Goal: Task Accomplishment & Management: Manage account settings

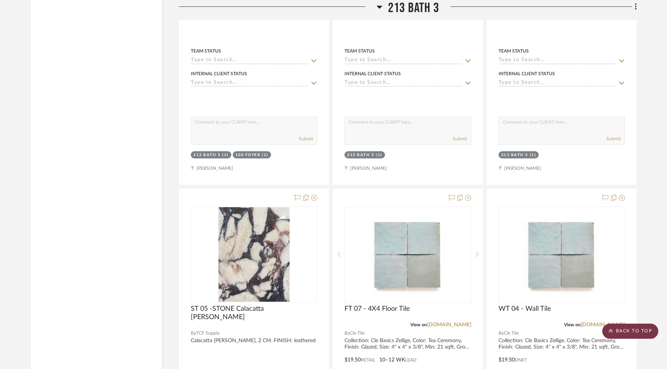
click at [645, 333] on scroll-to-top-button "BACK TO TOP" at bounding box center [630, 331] width 56 height 15
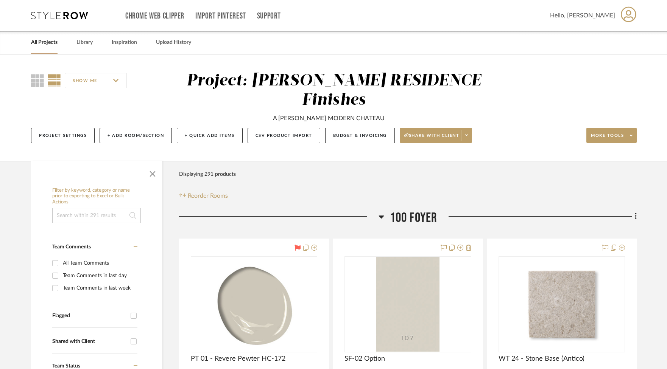
click at [41, 41] on link "All Projects" at bounding box center [44, 42] width 26 height 10
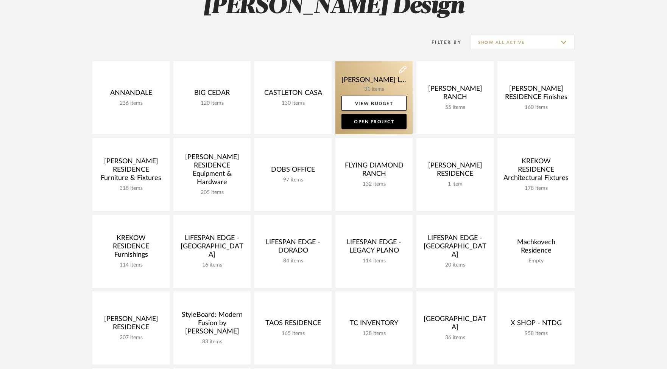
scroll to position [86, 0]
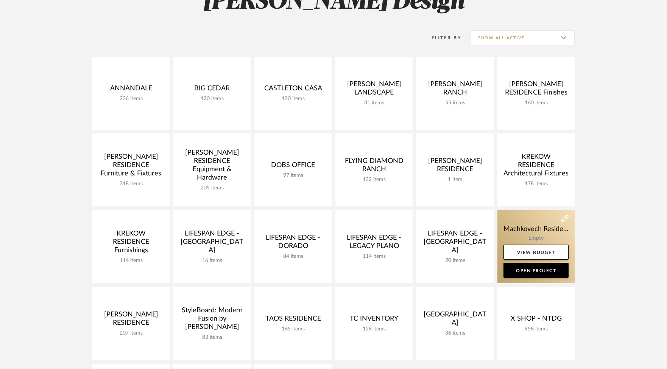
click at [542, 226] on link at bounding box center [535, 246] width 77 height 73
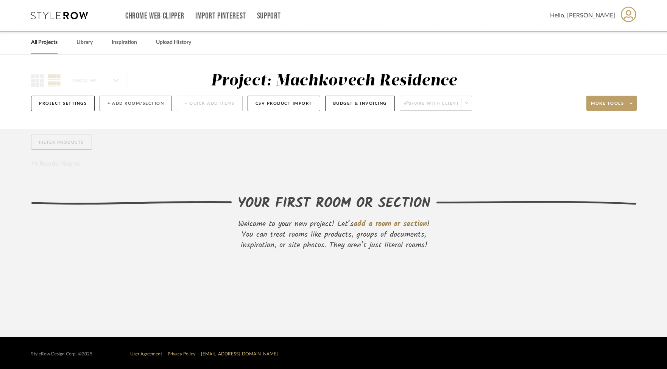
click at [153, 103] on button "+ Add Room/Section" at bounding box center [136, 104] width 72 height 16
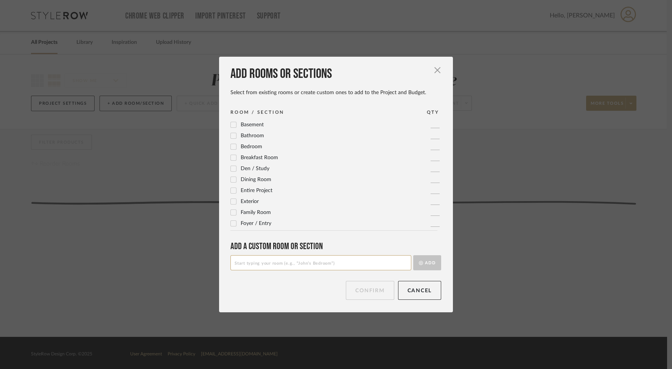
click at [231, 178] on icon at bounding box center [233, 179] width 5 height 5
click at [233, 199] on icon at bounding box center [233, 199] width 5 height 5
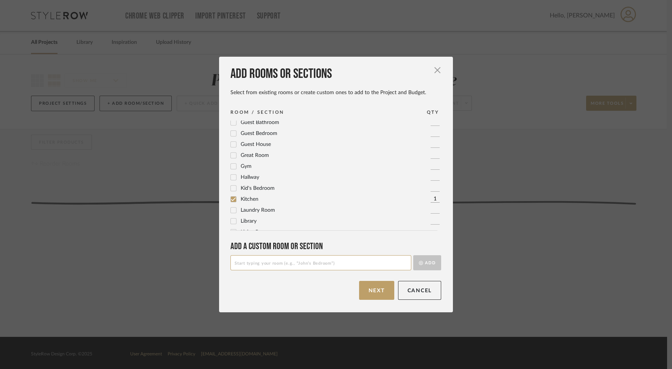
click at [233, 210] on icon at bounding box center [233, 210] width 5 height 5
click at [231, 210] on icon at bounding box center [233, 210] width 5 height 5
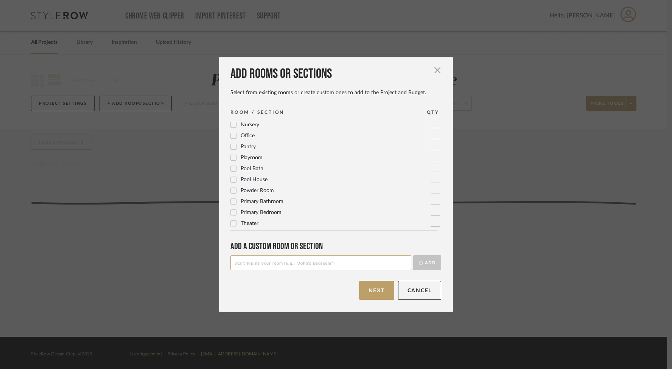
click at [231, 203] on icon at bounding box center [233, 201] width 5 height 5
click at [232, 211] on icon at bounding box center [233, 212] width 5 height 5
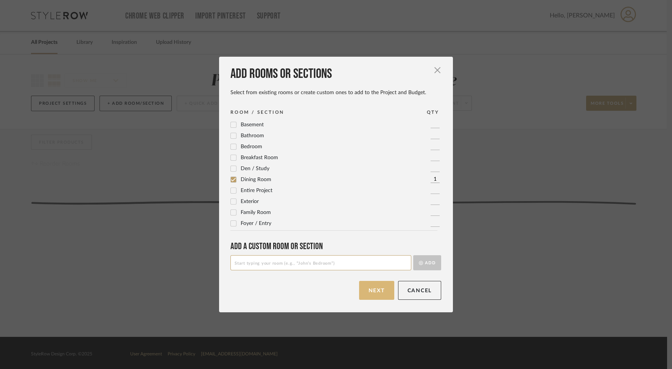
click at [374, 286] on button "Next" at bounding box center [376, 290] width 35 height 19
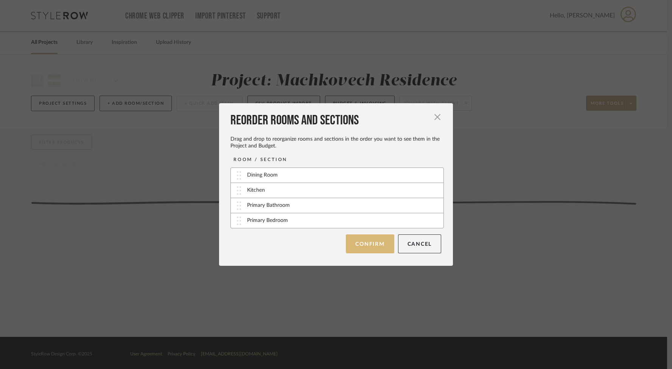
click at [375, 244] on button "Confirm" at bounding box center [370, 244] width 48 height 19
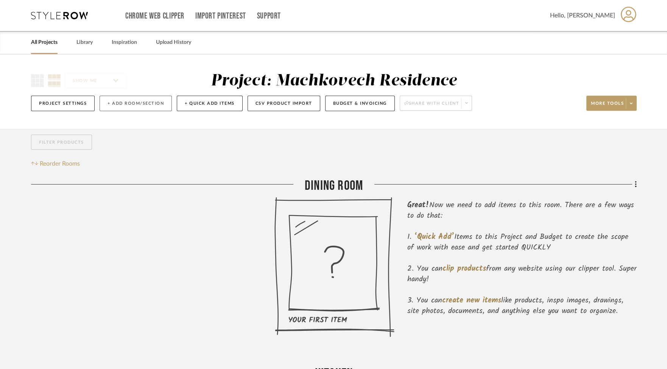
click at [151, 100] on button "+ Add Room/Section" at bounding box center [136, 104] width 72 height 16
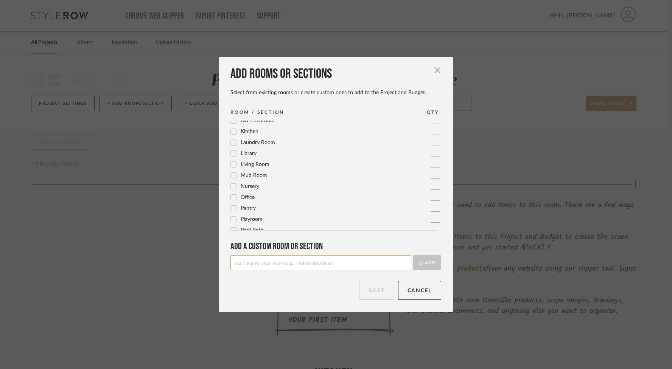
scroll to position [252, 0]
click at [302, 261] on input at bounding box center [320, 262] width 181 height 15
type input "Inpiration"
click at [429, 263] on button "Add" at bounding box center [427, 262] width 28 height 15
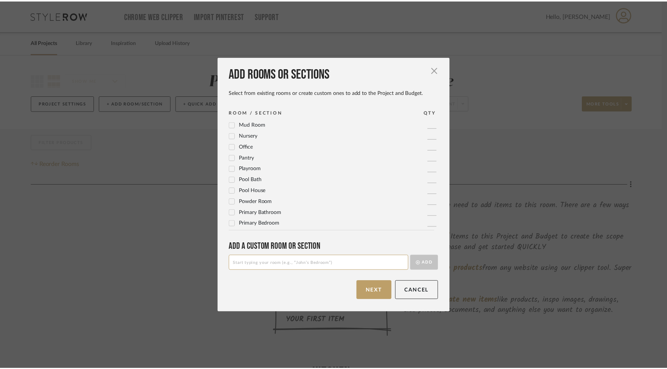
scroll to position [0, 0]
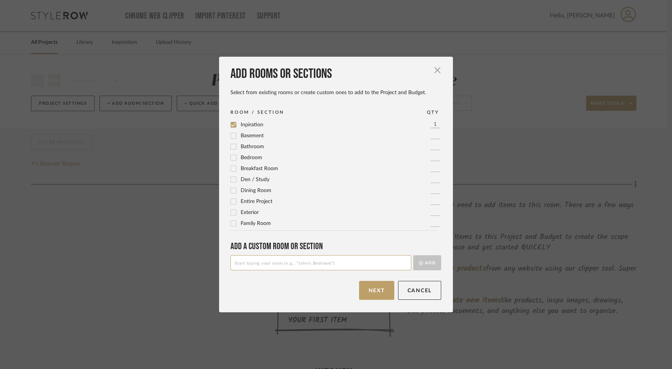
click at [317, 264] on input at bounding box center [320, 262] width 181 height 15
click at [231, 126] on icon at bounding box center [233, 125] width 5 height 4
click at [232, 123] on icon at bounding box center [233, 124] width 5 height 5
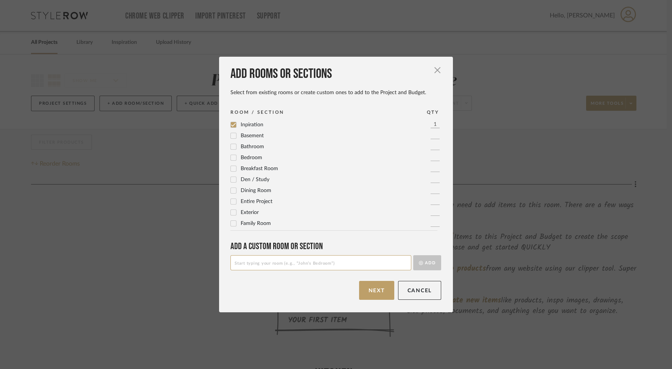
click at [265, 258] on input at bounding box center [320, 262] width 181 height 15
type input "Pantry / Laundry Room"
click at [426, 258] on button "Add" at bounding box center [427, 262] width 28 height 15
click at [383, 300] on div "Add rooms or sections Select from existing rooms or create custom ones to add t…" at bounding box center [336, 185] width 234 height 256
click at [383, 297] on button "Next" at bounding box center [376, 290] width 35 height 19
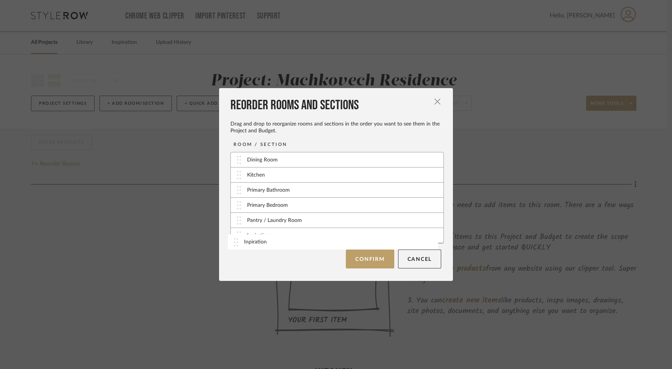
drag, startPoint x: 294, startPoint y: 222, endPoint x: 294, endPoint y: 242, distance: 20.1
click at [377, 254] on button "Confirm" at bounding box center [370, 259] width 48 height 19
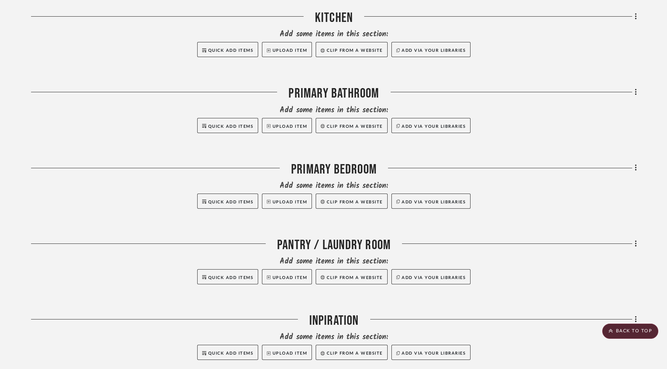
scroll to position [416, 0]
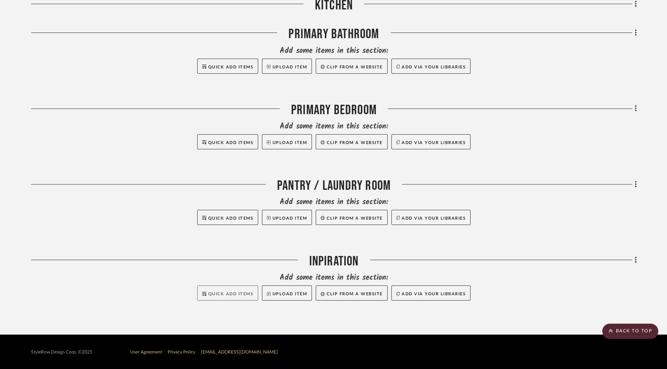
click at [229, 292] on span "Quick Add Items" at bounding box center [230, 294] width 45 height 4
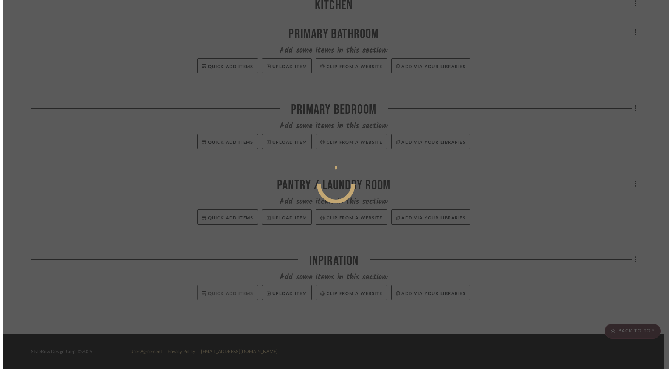
scroll to position [0, 0]
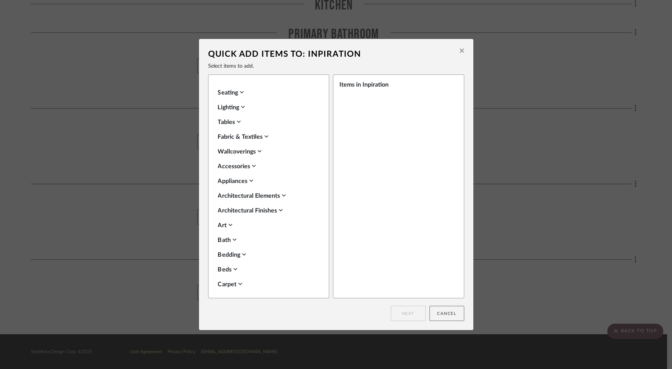
click at [444, 314] on button "Cancel" at bounding box center [447, 313] width 35 height 15
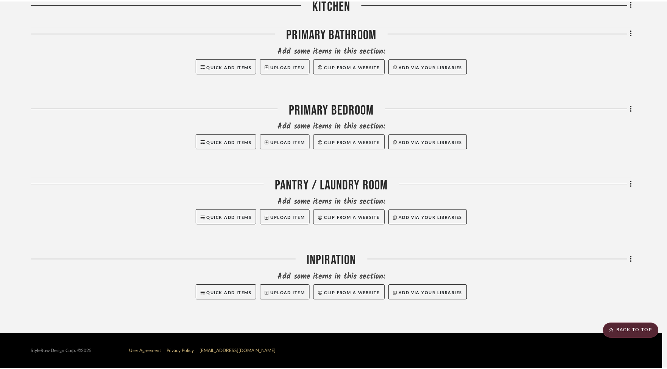
scroll to position [416, 0]
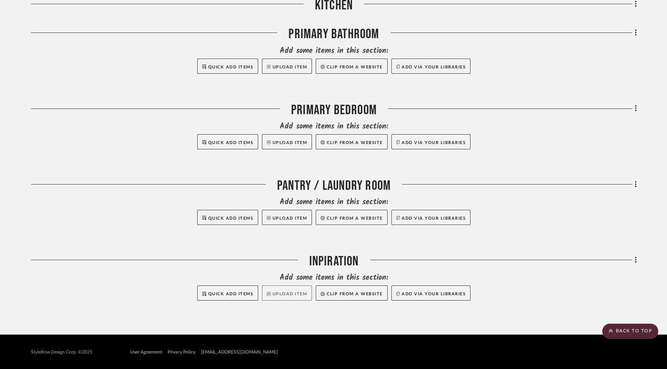
click at [296, 294] on button "Upload Item" at bounding box center [287, 293] width 50 height 15
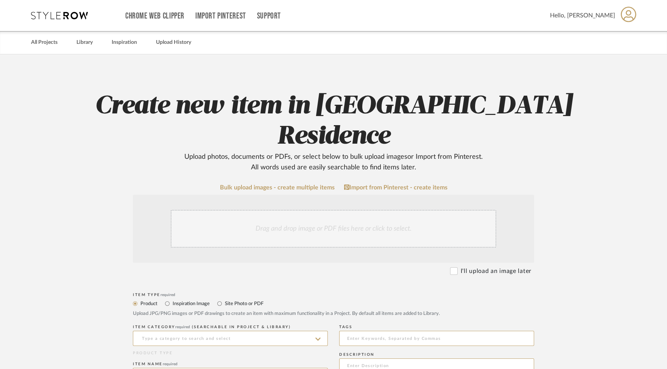
click at [337, 229] on div "Drag and drop image or PDF files here or click to select." at bounding box center [333, 229] width 325 height 38
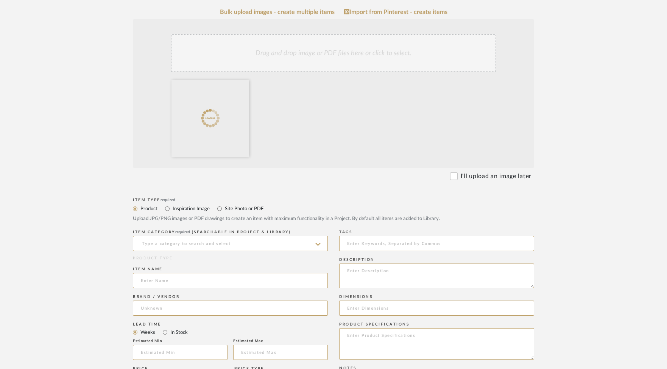
scroll to position [212, 0]
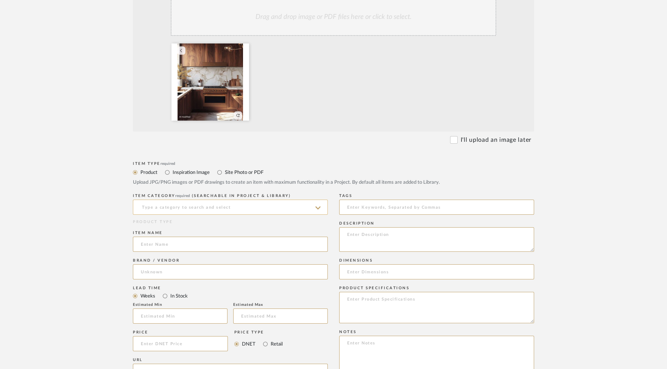
click at [255, 210] on input at bounding box center [230, 207] width 195 height 15
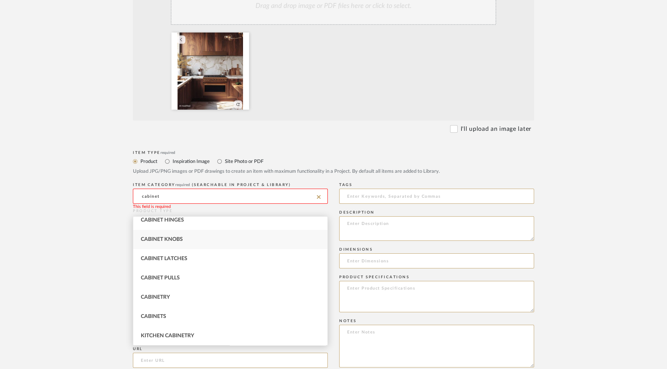
scroll to position [226, 0]
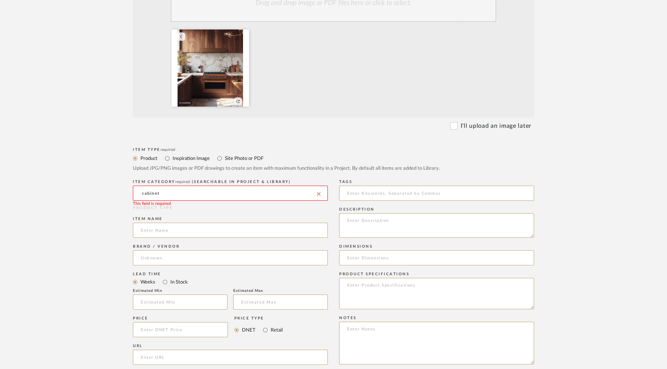
click at [253, 196] on input "cabinet" at bounding box center [230, 193] width 195 height 15
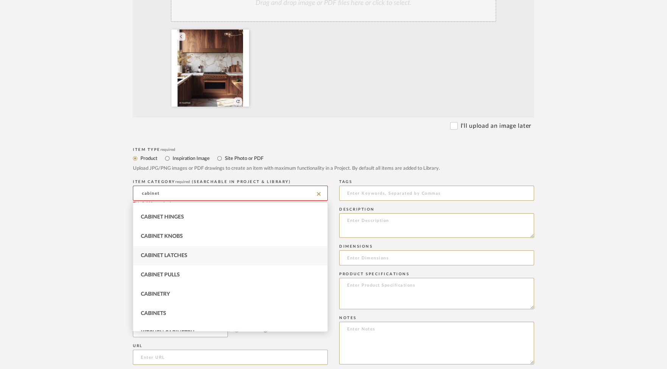
scroll to position [45, 0]
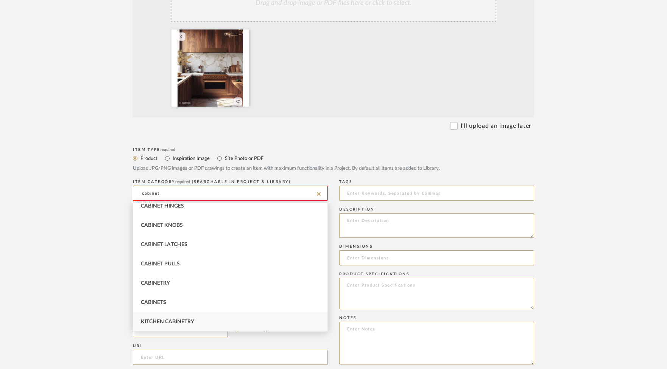
click at [220, 316] on div "Kitchen Cabinetry" at bounding box center [230, 322] width 194 height 19
type input "Kitchen Cabinetry"
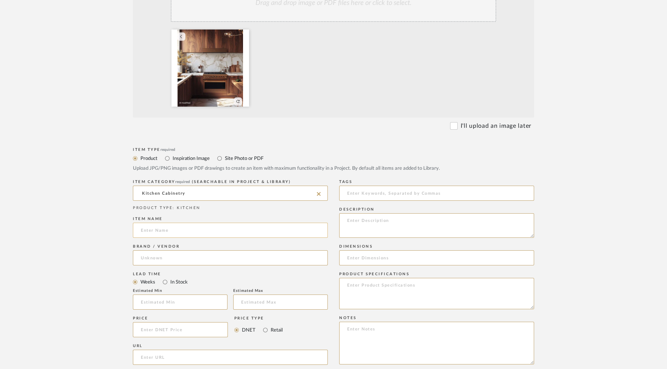
click at [211, 232] on input at bounding box center [230, 230] width 195 height 15
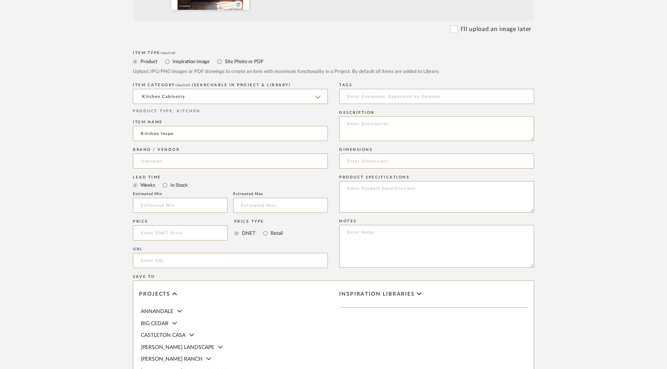
scroll to position [360, 0]
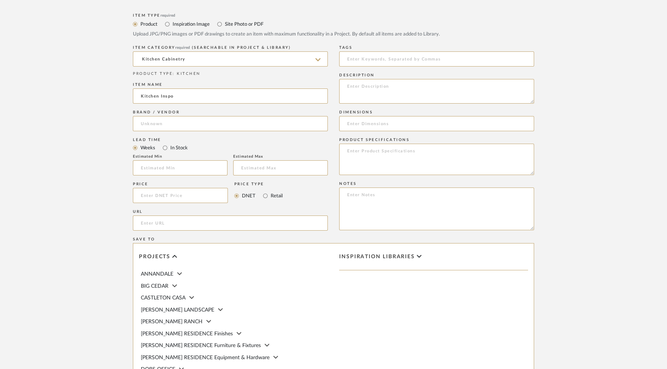
type input "Kitchen Inspo"
click at [635, 189] on upload-items "Create new item in Machkovech Residence Upload photos, documents or PDFs, or se…" at bounding box center [333, 83] width 667 height 778
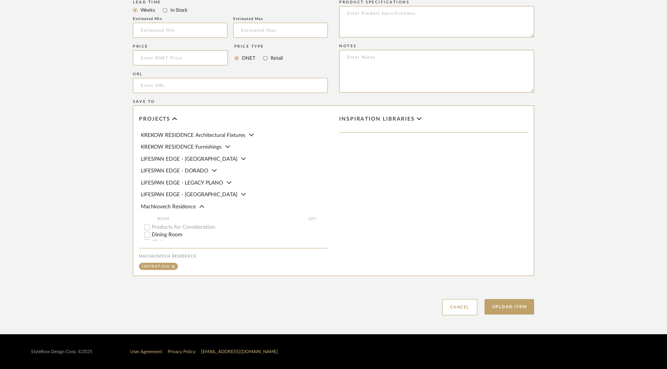
scroll to position [136, 0]
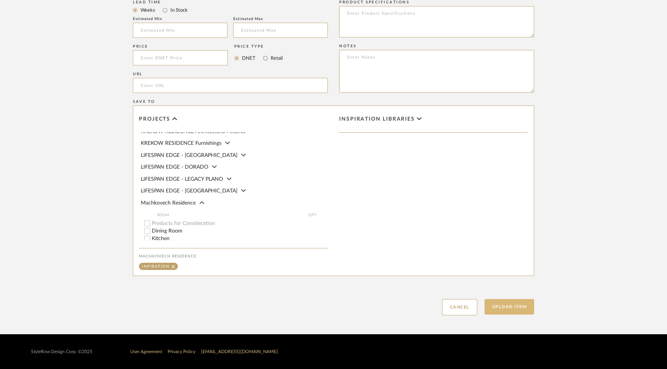
click at [514, 302] on button "Upload Item" at bounding box center [509, 307] width 50 height 16
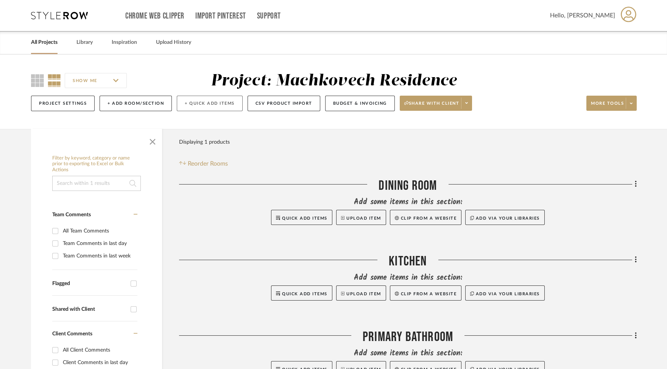
click at [195, 107] on button "+ Quick Add Items" at bounding box center [210, 104] width 66 height 16
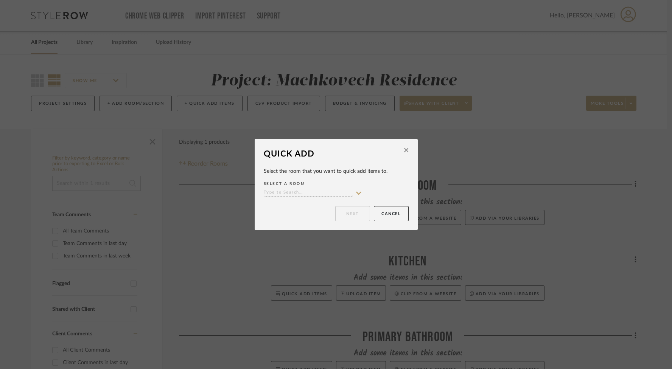
click at [351, 191] on sr-typeahead at bounding box center [313, 193] width 98 height 7
click at [356, 191] on icon at bounding box center [358, 193] width 7 height 6
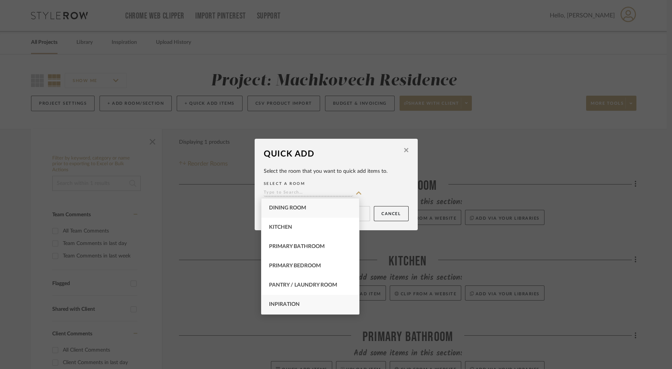
click at [312, 306] on div "Inpiration" at bounding box center [311, 304] width 98 height 19
type input "Inpiration"
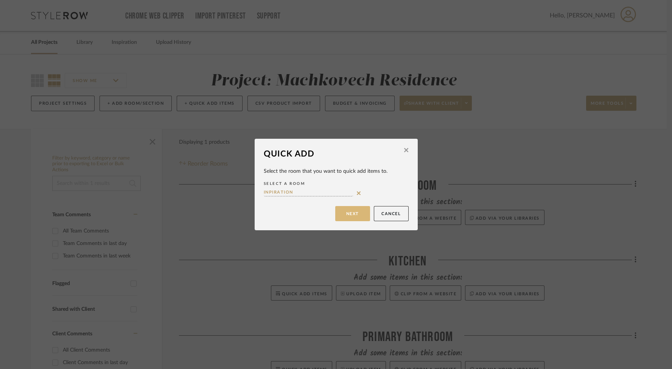
click at [347, 212] on button "Next" at bounding box center [352, 213] width 35 height 15
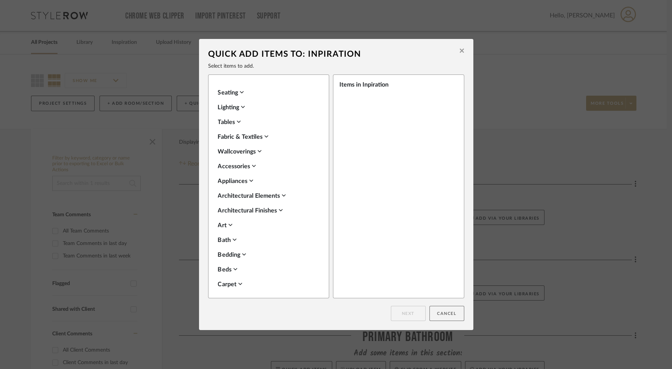
click at [443, 313] on button "Cancel" at bounding box center [447, 313] width 35 height 15
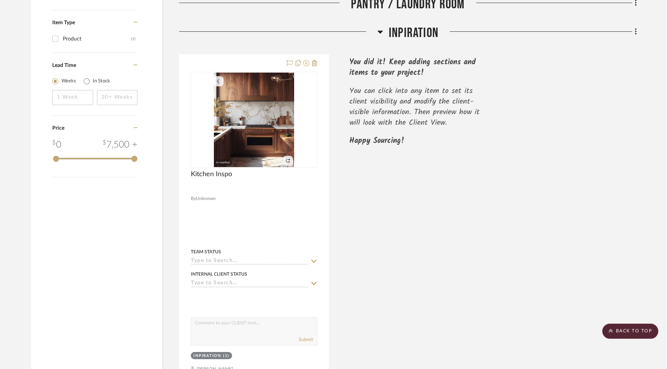
scroll to position [504, 0]
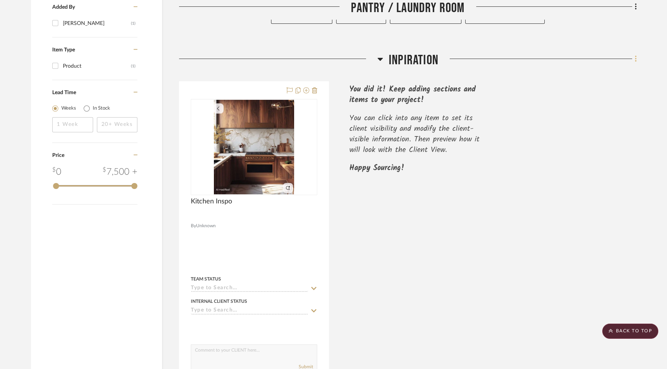
click at [635, 61] on icon at bounding box center [636, 59] width 2 height 8
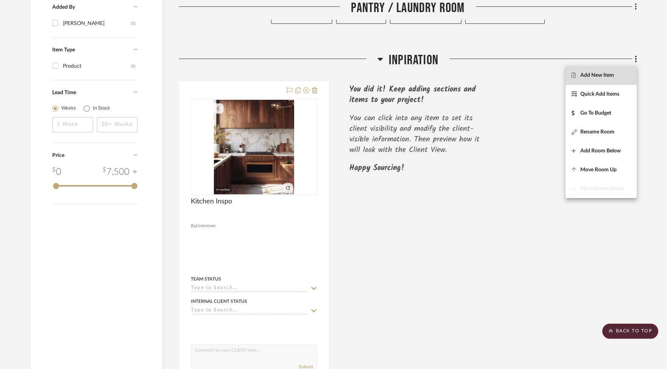
click at [613, 79] on button "Add New Item" at bounding box center [600, 75] width 71 height 19
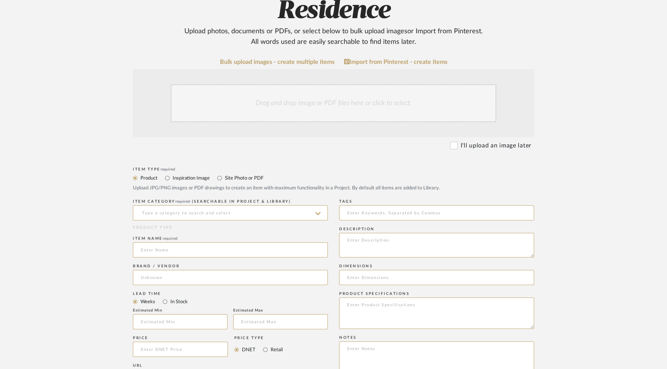
scroll to position [205, 0]
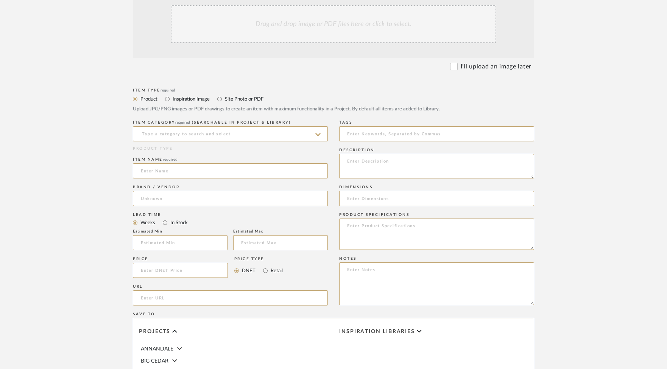
click at [389, 33] on div "Drag and drop image or PDF files here or click to select." at bounding box center [333, 24] width 325 height 38
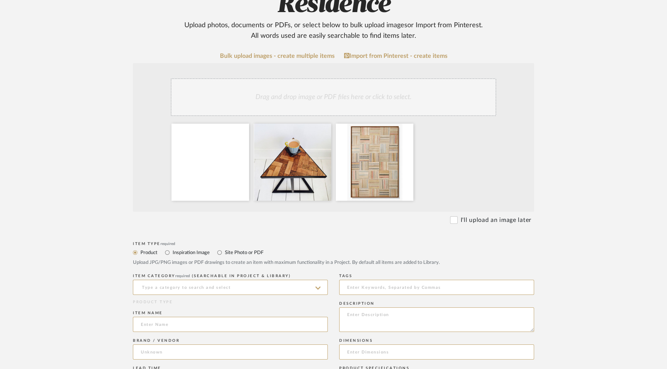
scroll to position [133, 0]
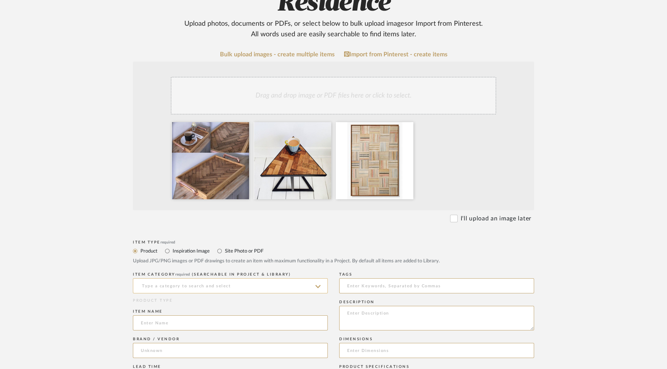
click at [240, 289] on input at bounding box center [230, 286] width 195 height 15
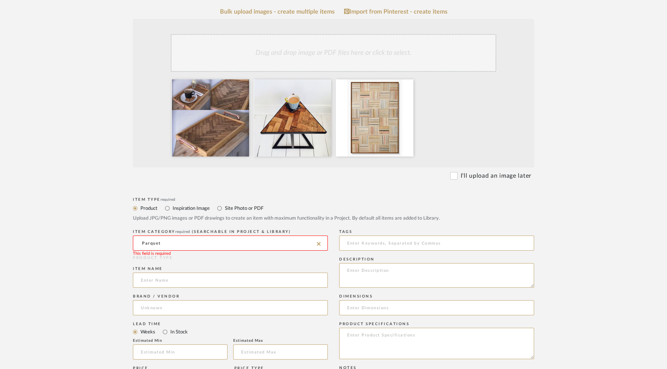
scroll to position [178, 0]
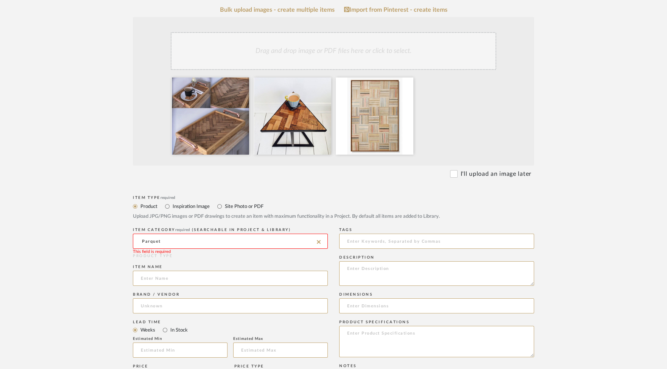
click at [195, 238] on input "Parquet" at bounding box center [230, 241] width 195 height 15
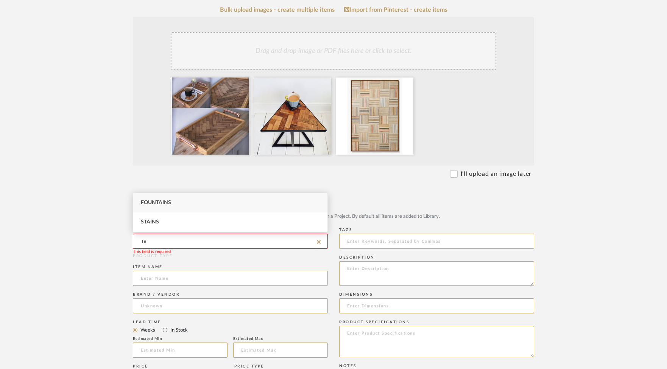
type input "I"
click at [208, 221] on div "Uncategorized" at bounding box center [230, 222] width 194 height 19
type input "Uncategorized"
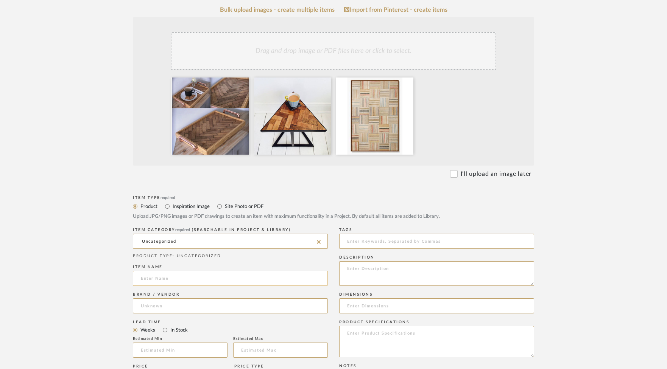
click at [190, 278] on input at bounding box center [230, 278] width 195 height 15
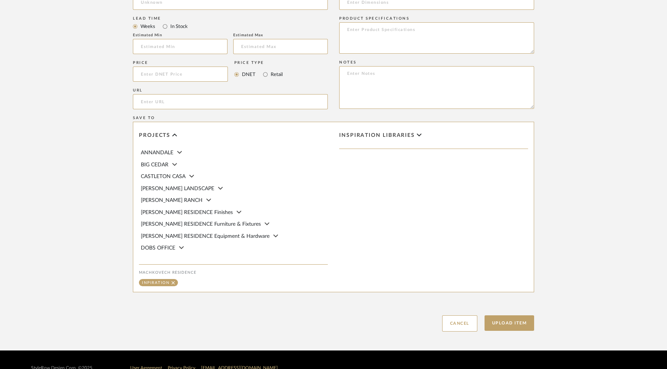
scroll to position [498, 0]
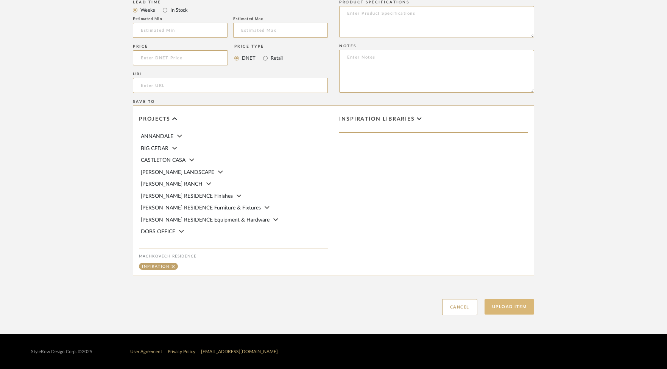
type input "Parquet Flooring Repurpose Ideas"
click at [521, 309] on button "Upload Item" at bounding box center [509, 307] width 50 height 16
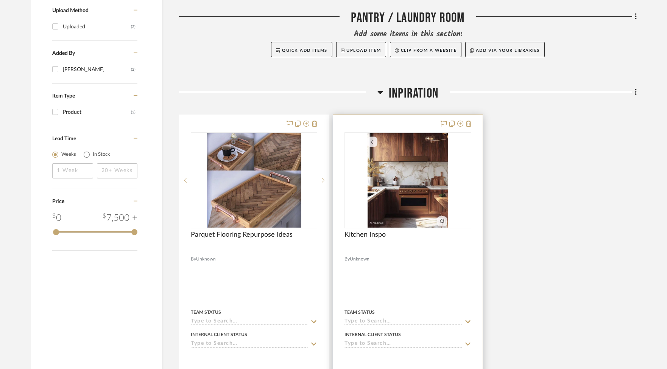
scroll to position [556, 0]
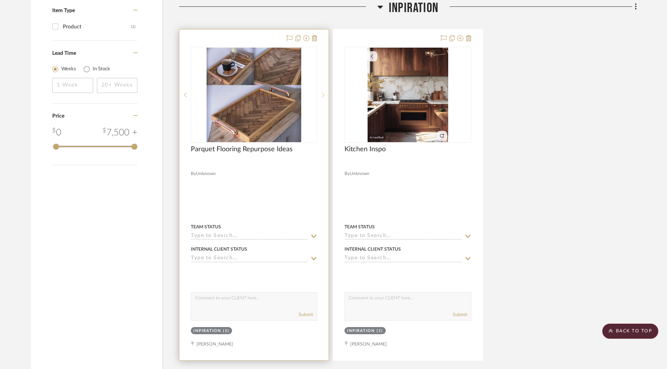
click at [323, 97] on icon at bounding box center [323, 94] width 3 height 5
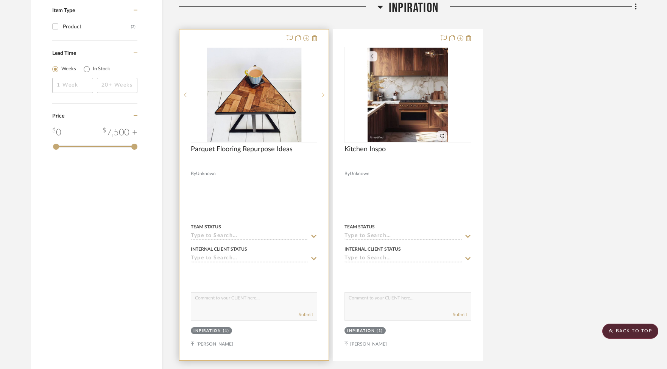
click at [323, 97] on icon at bounding box center [323, 94] width 3 height 5
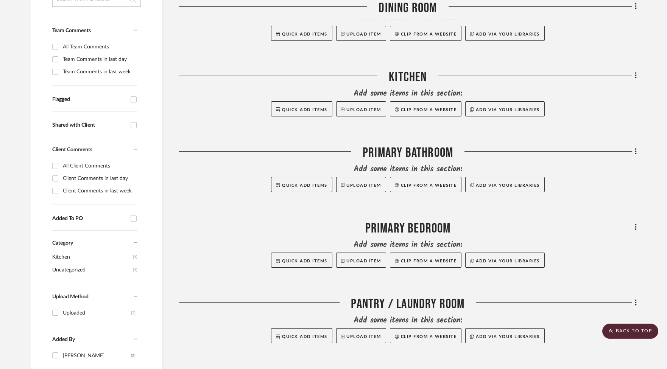
scroll to position [0, 0]
